Goal: Task Accomplishment & Management: Complete application form

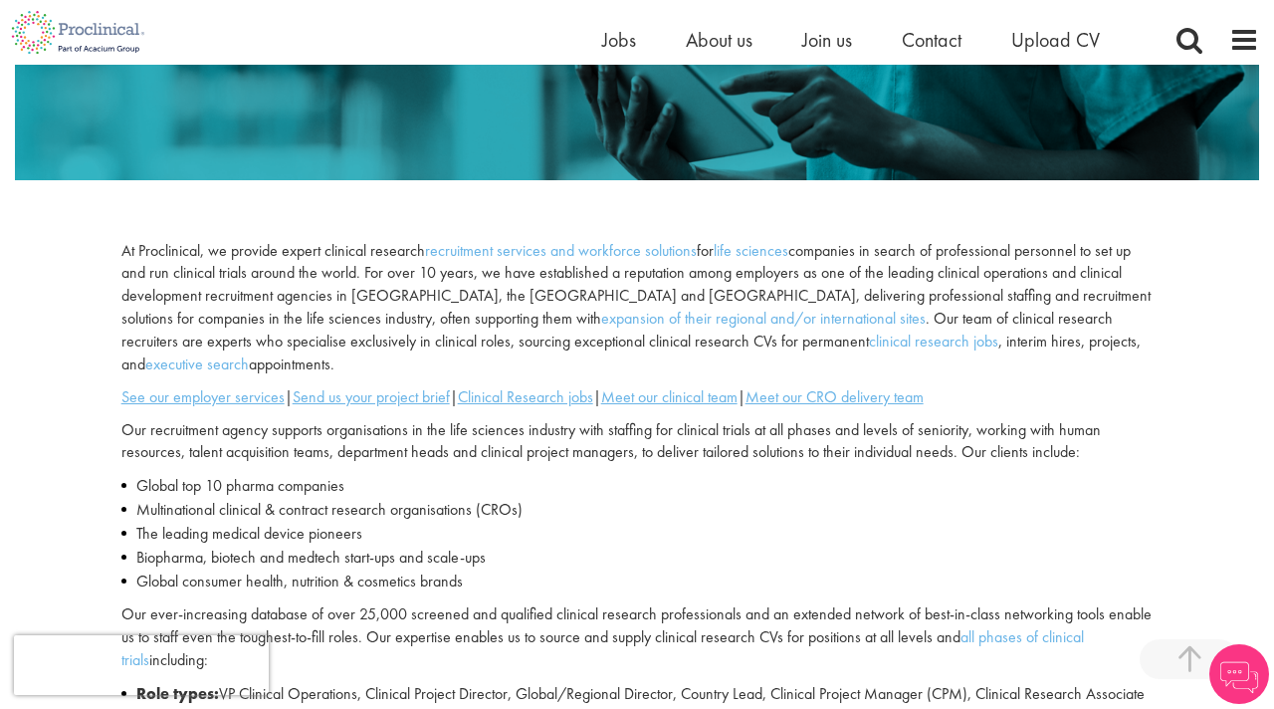
scroll to position [478, 0]
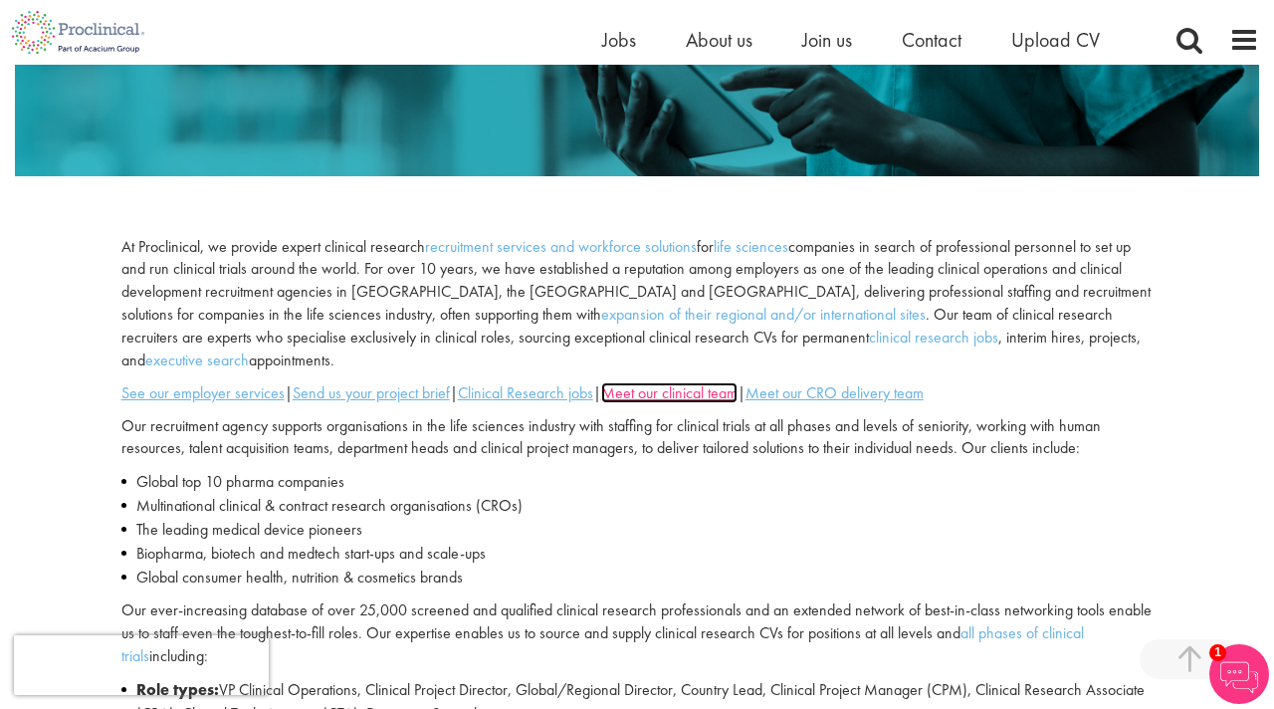
click at [666, 382] on u "Meet our clinical team" at bounding box center [669, 392] width 136 height 21
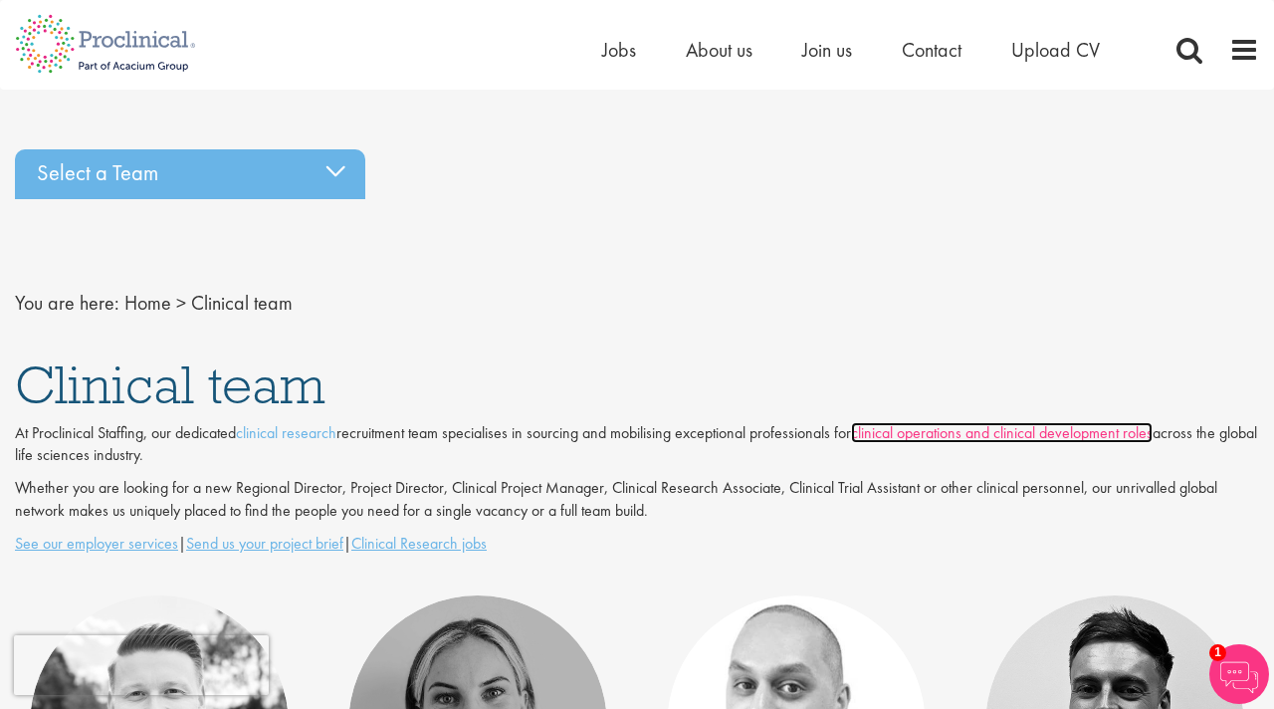
click at [904, 432] on link "clinical operations and clinical development roles" at bounding box center [1002, 432] width 302 height 21
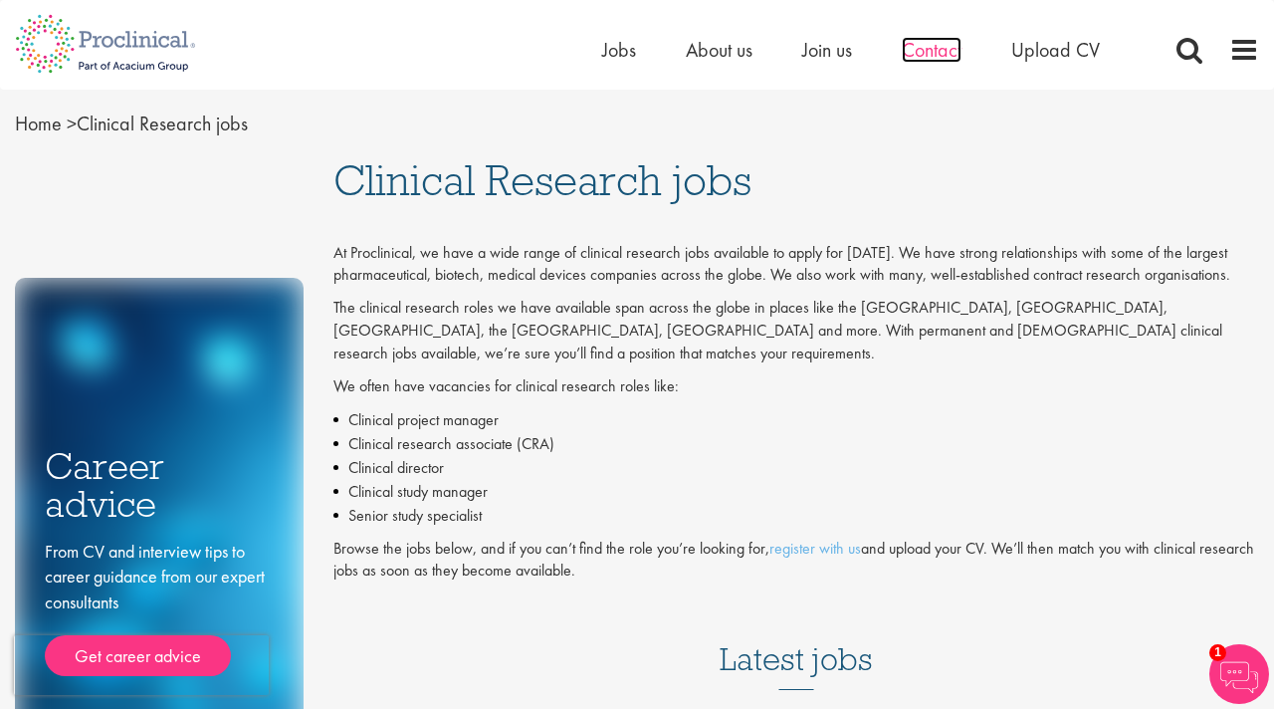
click at [933, 45] on span "Contact" at bounding box center [932, 50] width 60 height 26
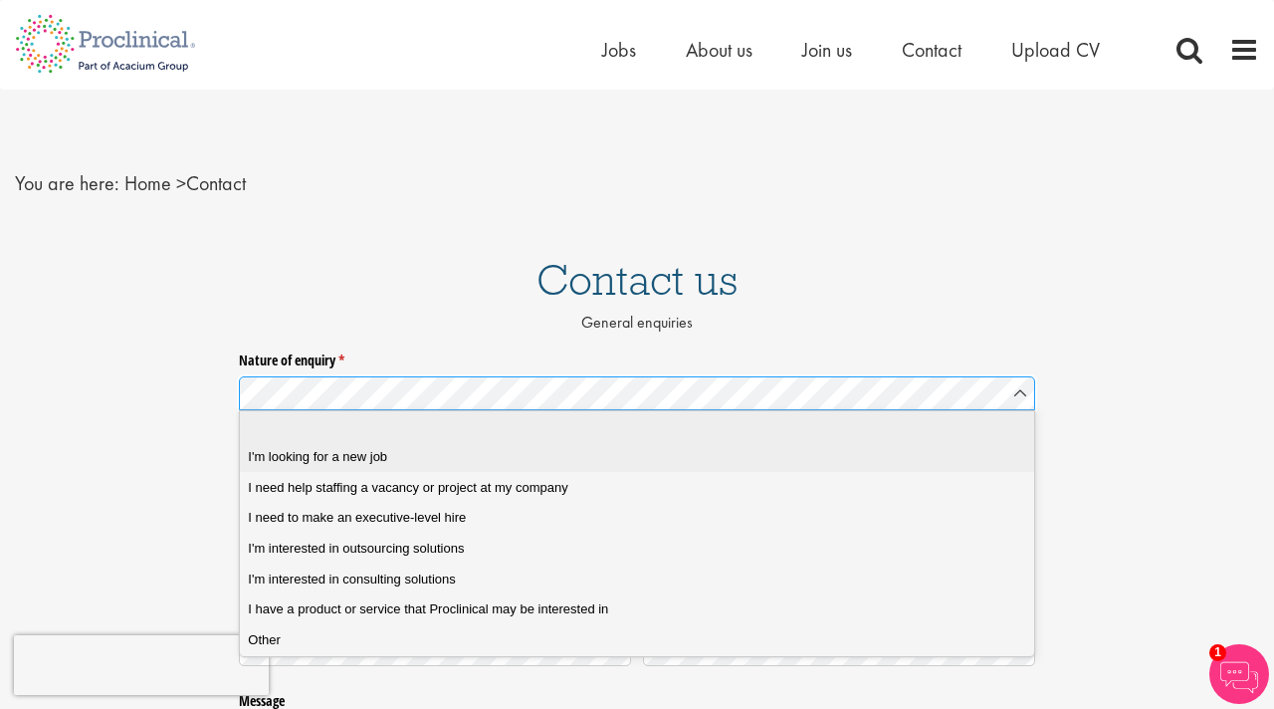
click at [696, 449] on div "I'm looking for a new job" at bounding box center [636, 457] width 777 height 18
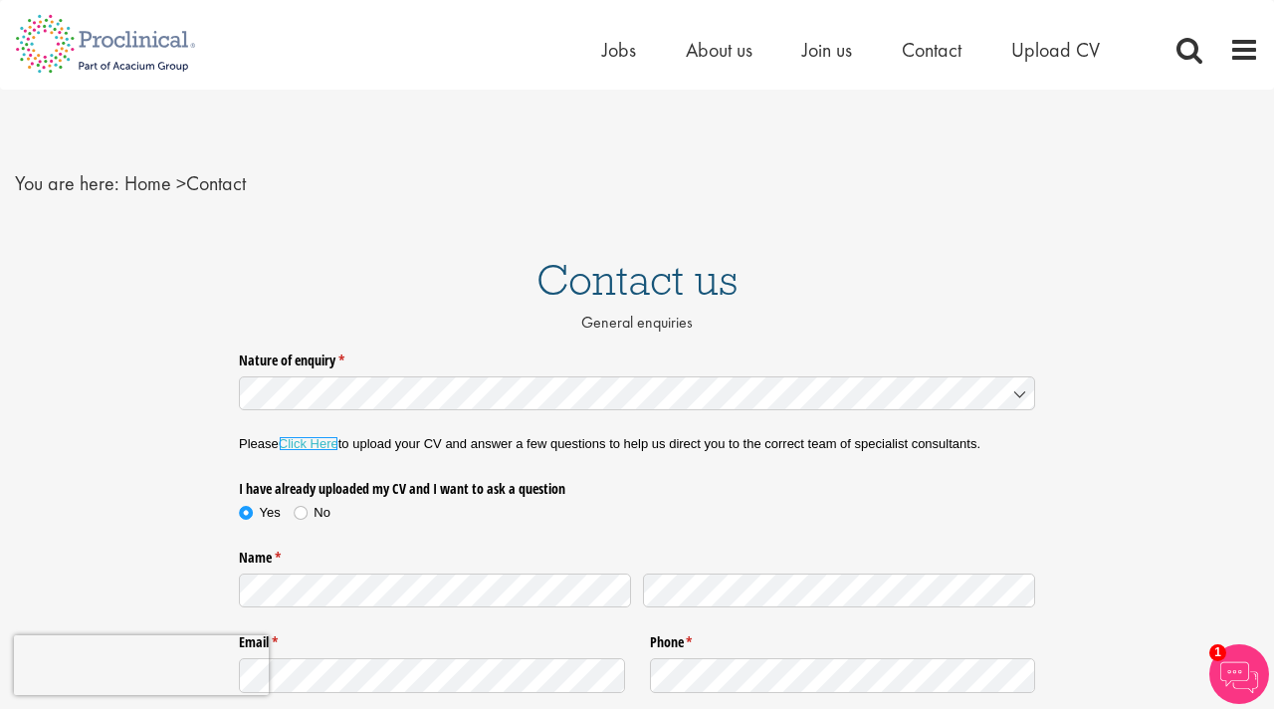
click at [316, 442] on link "Click Here" at bounding box center [309, 443] width 60 height 15
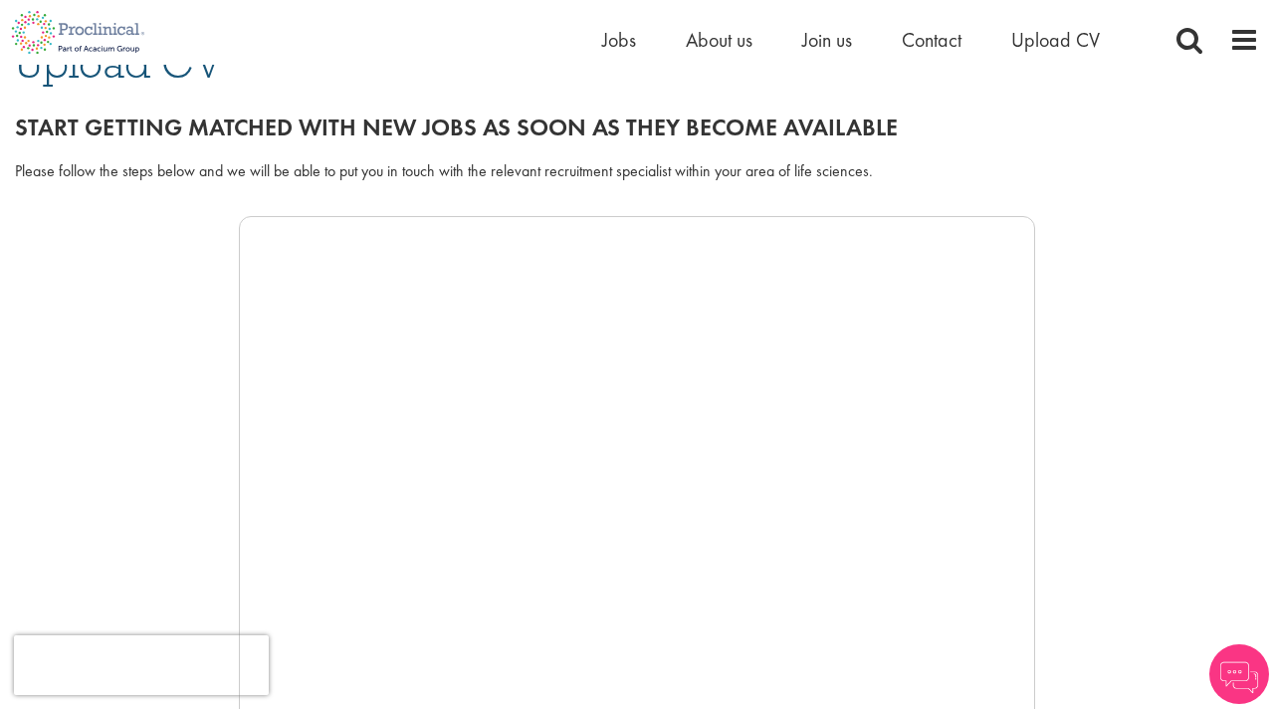
scroll to position [173, 0]
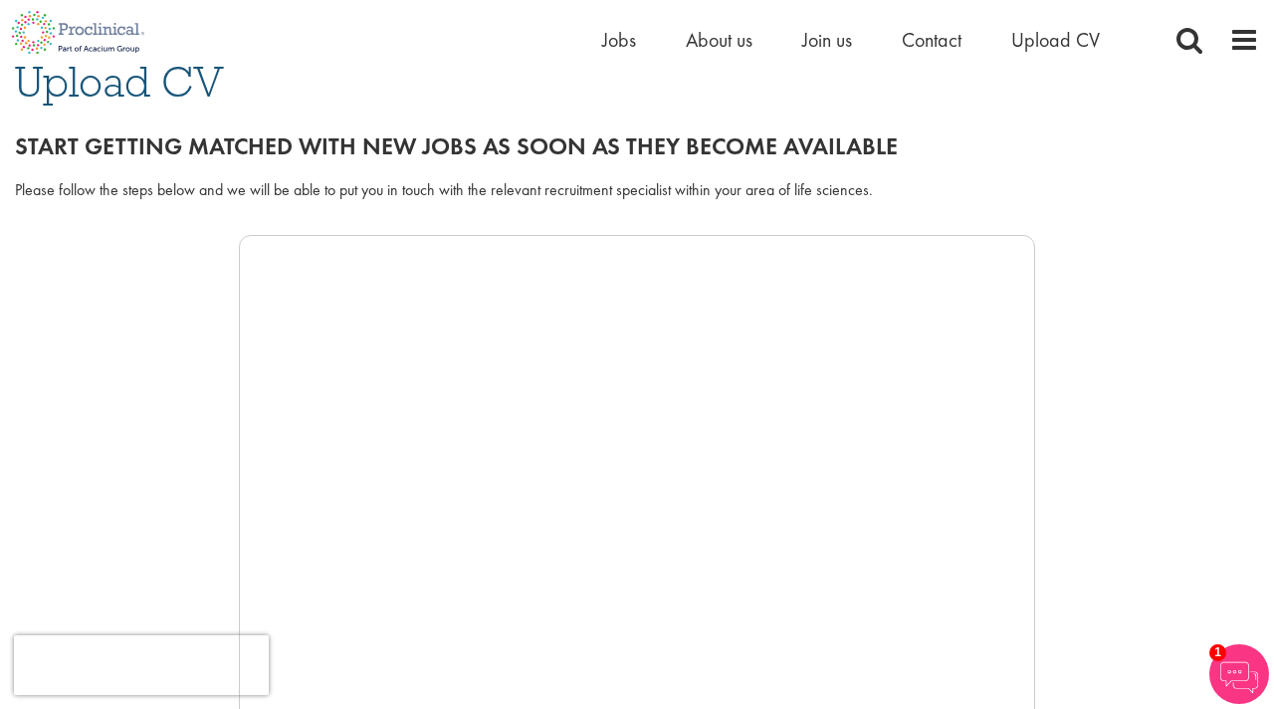
click at [81, 363] on div at bounding box center [637, 533] width 1244 height 597
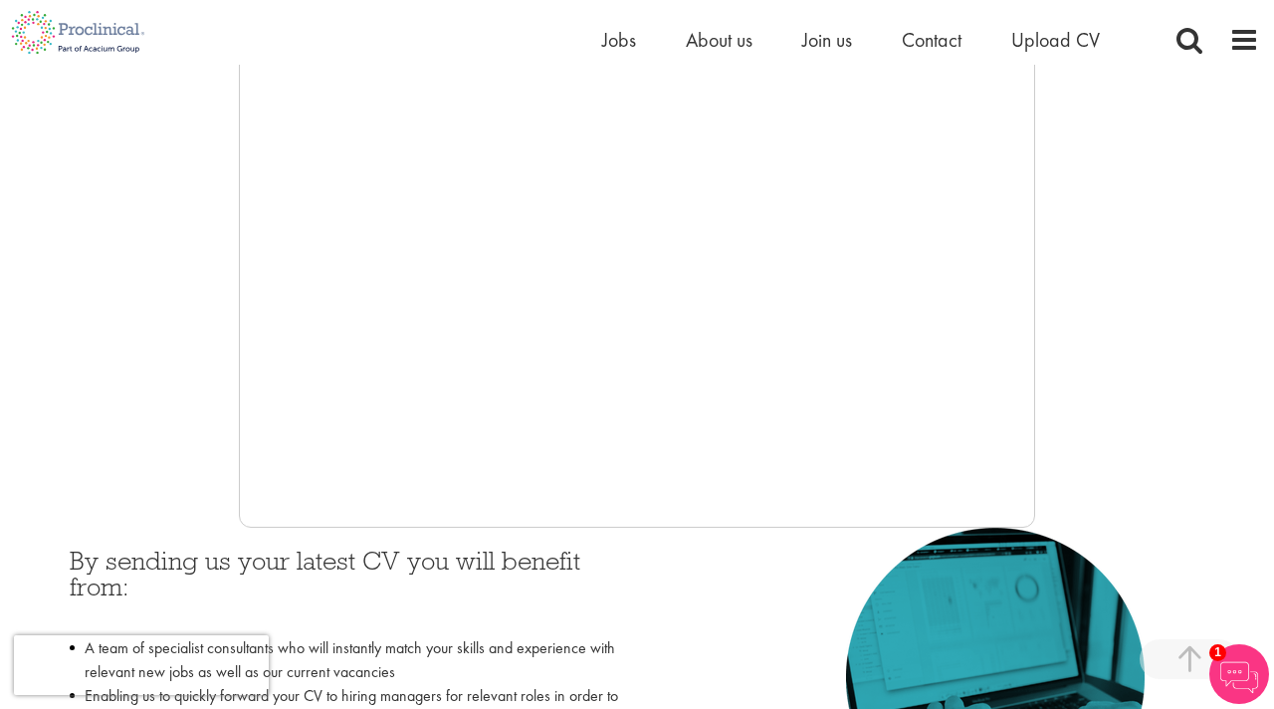
scroll to position [584, 0]
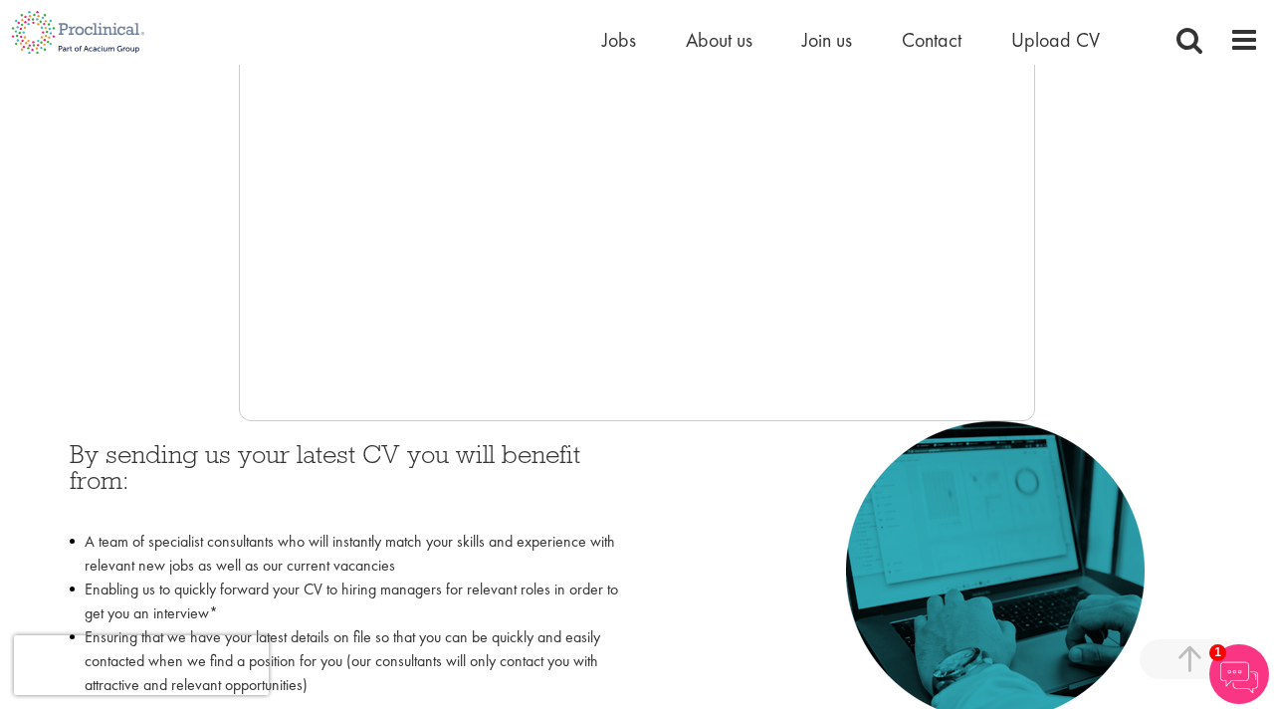
click at [180, 320] on div at bounding box center [637, 122] width 1244 height 597
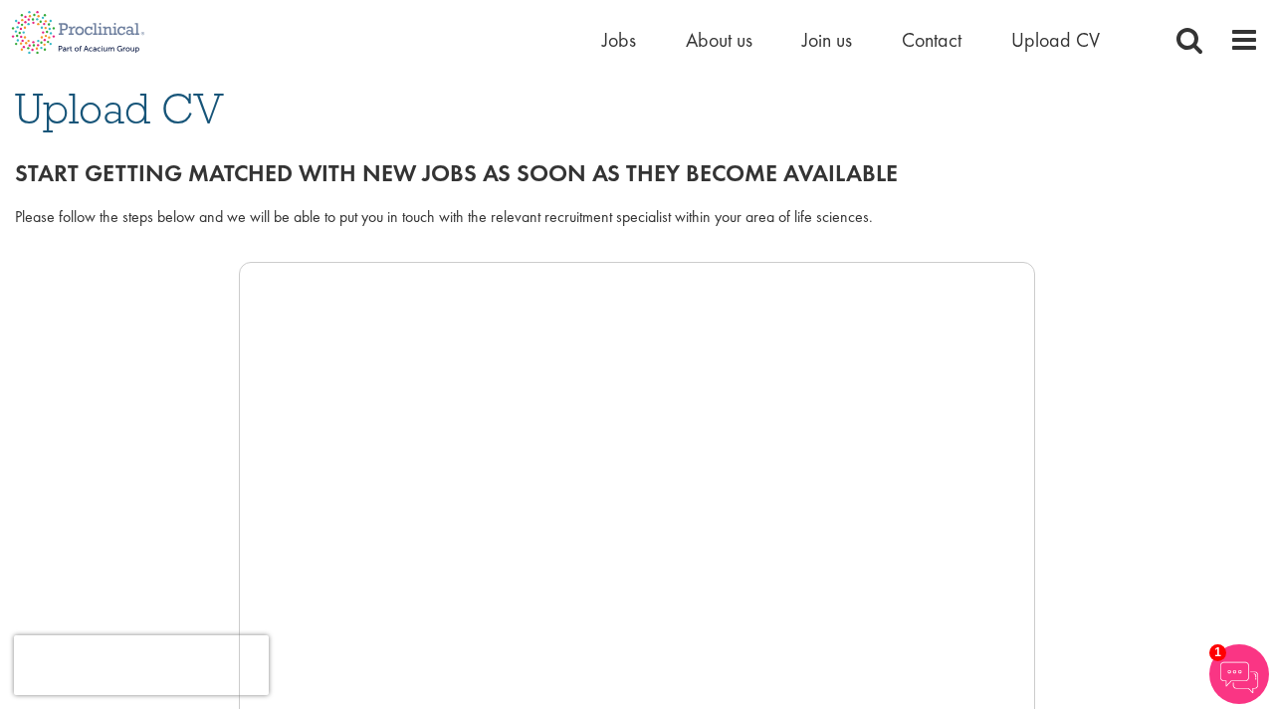
scroll to position [0, 0]
